Goal: Transaction & Acquisition: Purchase product/service

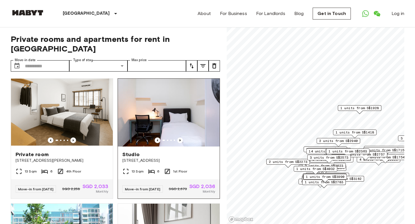
scroll to position [2430, 0]
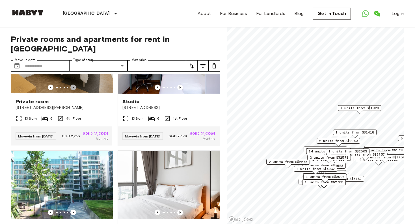
click at [73, 90] on icon "Previous image" at bounding box center [73, 88] width 6 height 6
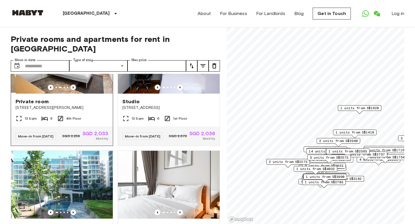
click at [73, 90] on icon "Previous image" at bounding box center [73, 88] width 6 height 6
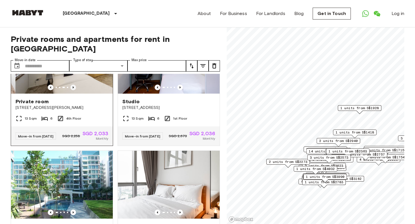
click at [73, 90] on icon "Previous image" at bounding box center [73, 88] width 6 height 6
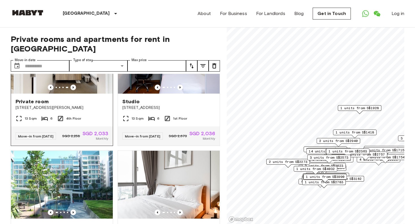
click at [73, 90] on icon "Previous image" at bounding box center [73, 88] width 6 height 6
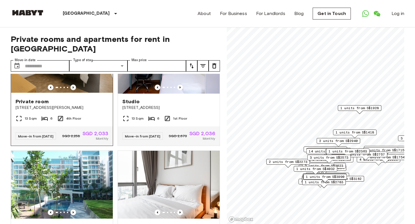
click at [73, 90] on icon "Previous image" at bounding box center [73, 88] width 6 height 6
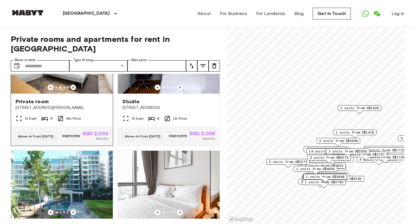
click at [73, 90] on icon "Previous image" at bounding box center [73, 88] width 6 height 6
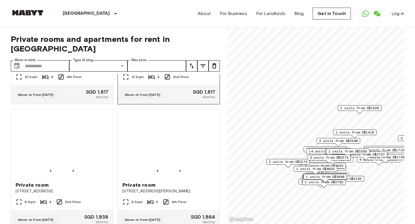
scroll to position [1552, 0]
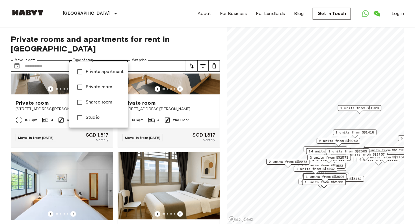
click at [101, 87] on span "Private room" at bounding box center [105, 87] width 38 height 7
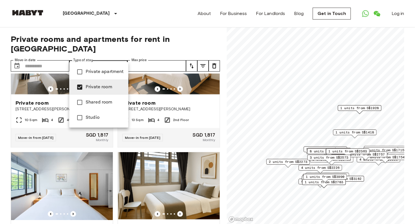
type input "**********"
click at [169, 55] on div at bounding box center [209, 112] width 419 height 224
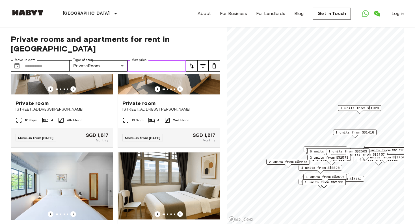
click at [151, 60] on input "Max price" at bounding box center [157, 65] width 59 height 11
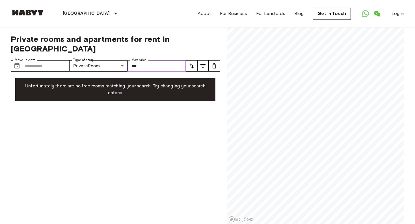
type input "***"
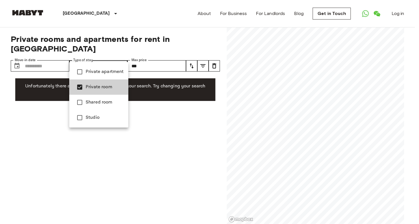
click at [90, 86] on span "Private room" at bounding box center [105, 87] width 38 height 7
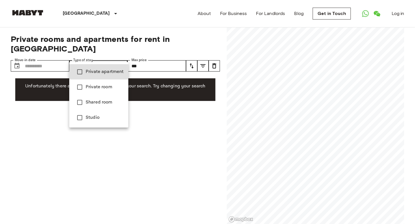
click at [100, 74] on span "Private apartment" at bounding box center [105, 71] width 38 height 7
click at [153, 56] on div at bounding box center [209, 112] width 419 height 224
type input "**********"
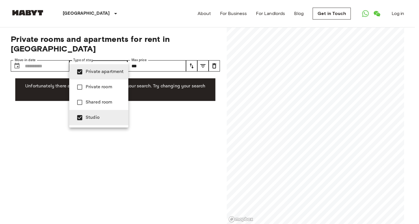
click at [161, 55] on div at bounding box center [209, 112] width 419 height 224
click at [158, 58] on div at bounding box center [209, 112] width 419 height 224
click at [155, 59] on div at bounding box center [209, 112] width 419 height 224
